Goal: Submit feedback/report problem

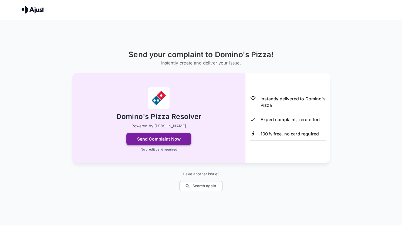
click at [179, 139] on button "Send Complaint Now" at bounding box center [158, 139] width 65 height 12
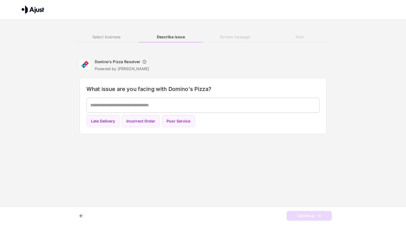
click at [38, 10] on img at bounding box center [33, 9] width 23 height 8
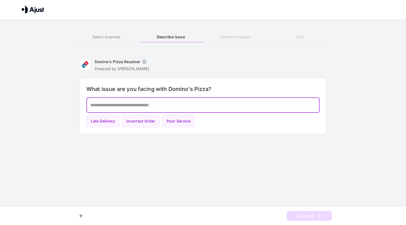
click at [164, 107] on textarea at bounding box center [203, 105] width 226 height 6
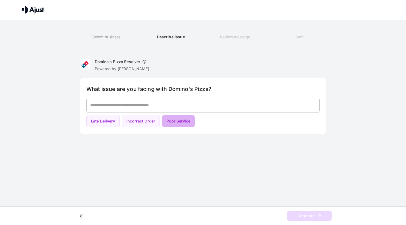
click at [184, 119] on button "Poor Service" at bounding box center [178, 121] width 33 height 13
type textarea "**********"
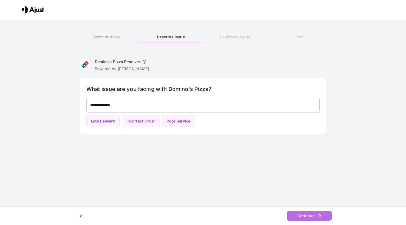
click at [322, 217] on icon "button" at bounding box center [319, 215] width 5 height 5
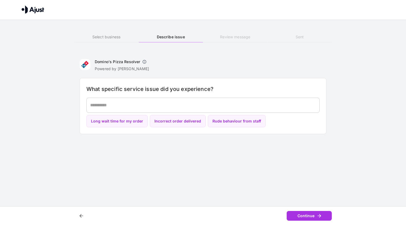
click at [275, 101] on div "* ​" at bounding box center [202, 105] width 233 height 15
click at [185, 118] on button "Incorrect order delivered" at bounding box center [178, 121] width 56 height 13
type textarea "**********"
click at [308, 215] on button "Continue" at bounding box center [309, 216] width 45 height 10
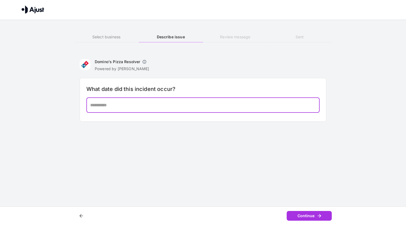
click at [236, 104] on textarea at bounding box center [203, 105] width 226 height 6
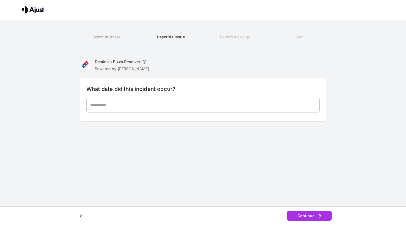
click at [166, 109] on div "* ​" at bounding box center [202, 105] width 233 height 15
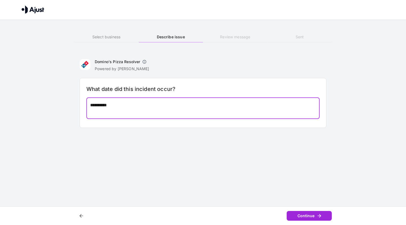
type textarea "*********"
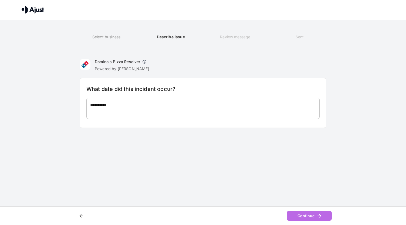
click at [319, 213] on icon "button" at bounding box center [319, 215] width 5 height 5
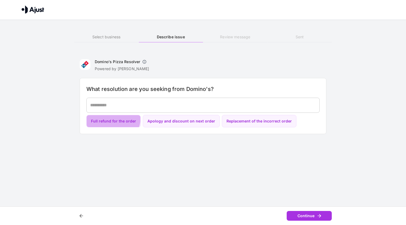
click at [108, 117] on button "Full refund for the order" at bounding box center [113, 121] width 54 height 13
type textarea "**********"
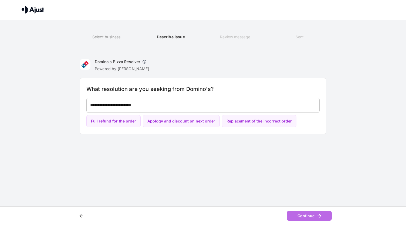
click at [311, 217] on button "Continue" at bounding box center [309, 216] width 45 height 10
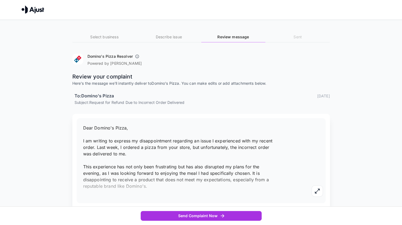
scroll to position [22, 0]
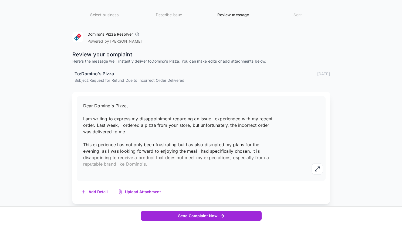
click at [235, 215] on button "Send Complaint Now" at bounding box center [201, 216] width 121 height 10
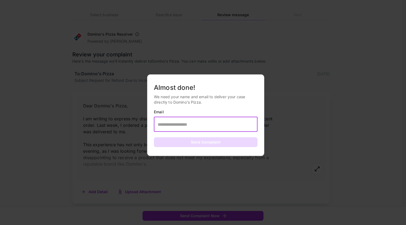
click at [226, 129] on input "text" at bounding box center [206, 124] width 104 height 15
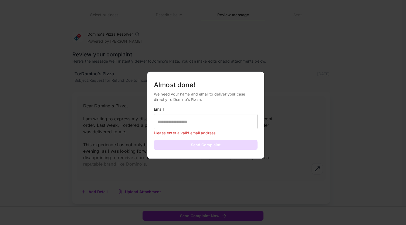
click at [200, 28] on div at bounding box center [203, 112] width 406 height 225
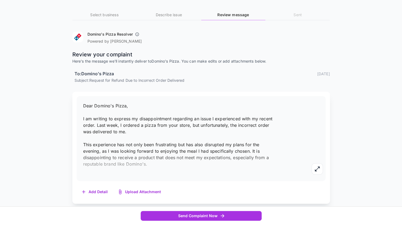
scroll to position [0, 0]
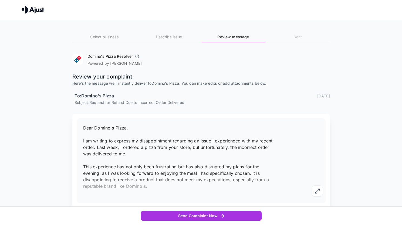
click at [36, 9] on img at bounding box center [33, 9] width 23 height 8
